Goal: Find specific page/section: Find specific page/section

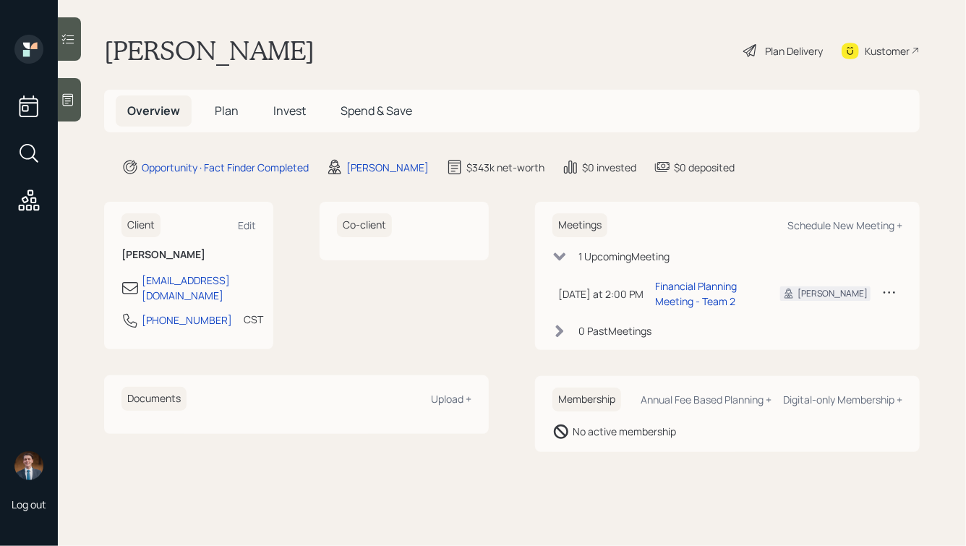
click at [72, 98] on icon at bounding box center [68, 100] width 14 height 14
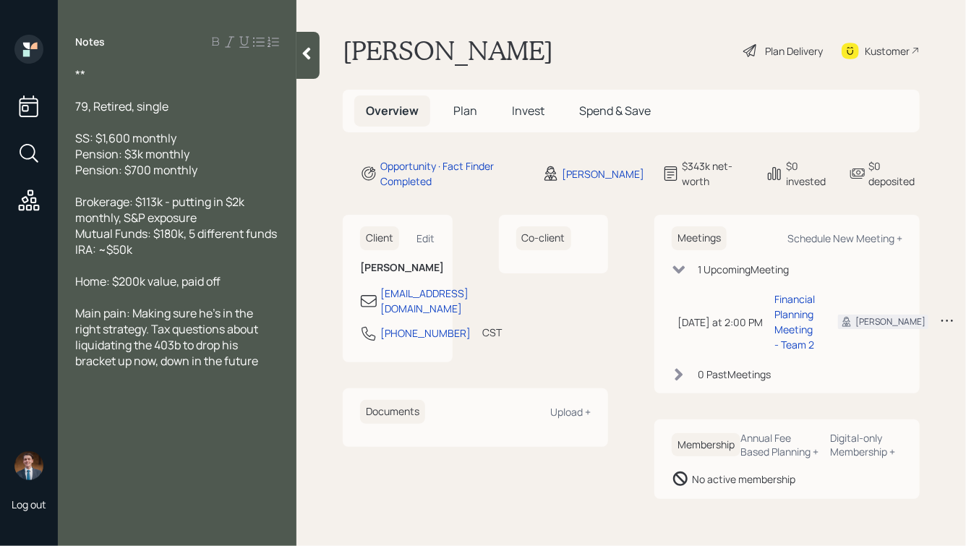
click at [586, 30] on main "Phil Carter Plan Delivery Kustomer Overview Plan Invest Spend & Save Opportunit…" at bounding box center [631, 273] width 670 height 546
click at [312, 59] on icon at bounding box center [306, 53] width 14 height 14
